Goal: Information Seeking & Learning: Learn about a topic

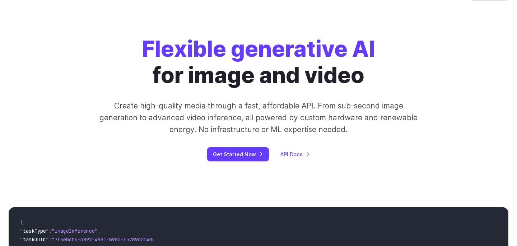
scroll to position [27, 0]
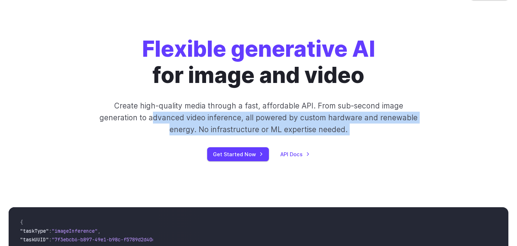
drag, startPoint x: 154, startPoint y: 118, endPoint x: 154, endPoint y: 144, distance: 25.5
click at [154, 144] on div "Flexible generative AI for image and video Create high-quality media through a …" at bounding box center [258, 98] width 400 height 125
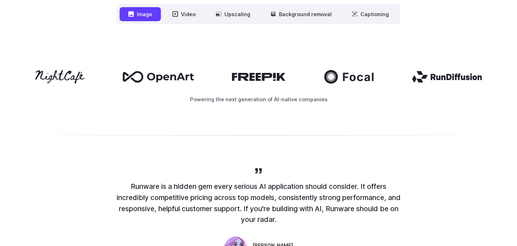
scroll to position [384, 0]
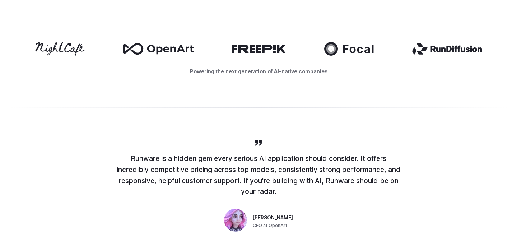
drag, startPoint x: 169, startPoint y: 155, endPoint x: 169, endPoint y: 188, distance: 33.0
click at [169, 188] on p "Runware is a hidden gem every serious AI application should consider. It offers…" at bounding box center [258, 175] width 287 height 44
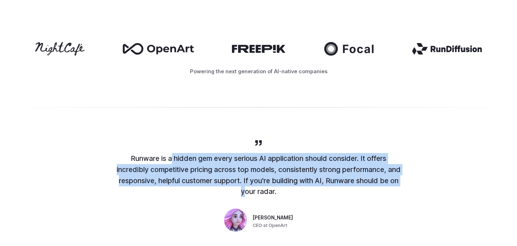
click at [169, 188] on p "Runware is a hidden gem every serious AI application should consider. It offers…" at bounding box center [258, 175] width 287 height 44
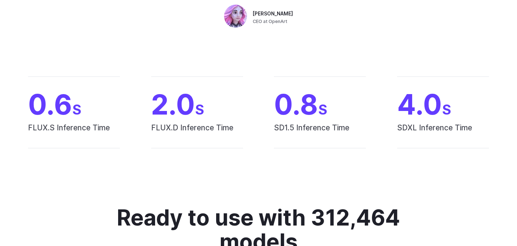
scroll to position [673, 0]
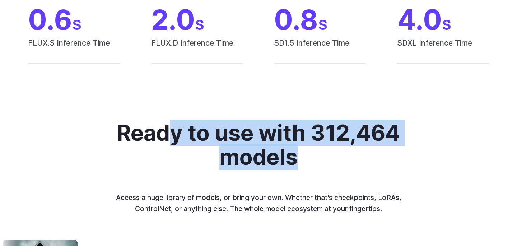
drag, startPoint x: 175, startPoint y: 138, endPoint x: 251, endPoint y: 180, distance: 86.6
click at [251, 180] on div "Ready to use with 312,464 models Access a huge library of models, or bring your…" at bounding box center [259, 167] width 378 height 93
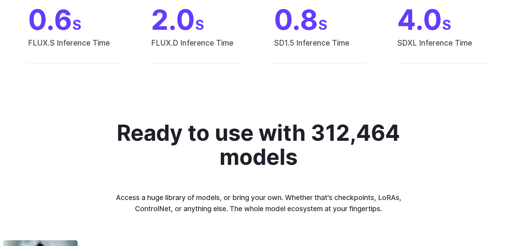
scroll to position [712, 0]
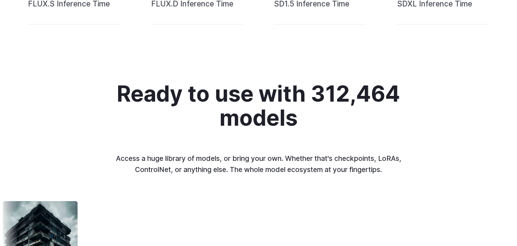
drag, startPoint x: 235, startPoint y: 157, endPoint x: 250, endPoint y: 164, distance: 17.3
click at [250, 164] on p "Access a huge library of models, or bring your own. Whether that's checkpoints,…" at bounding box center [258, 164] width 299 height 22
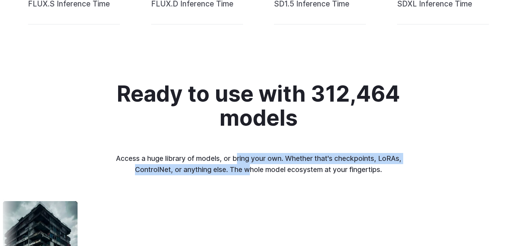
click at [250, 164] on p "Access a huge library of models, or bring your own. Whether that's checkpoints,…" at bounding box center [258, 164] width 299 height 22
